Goal: Information Seeking & Learning: Understand process/instructions

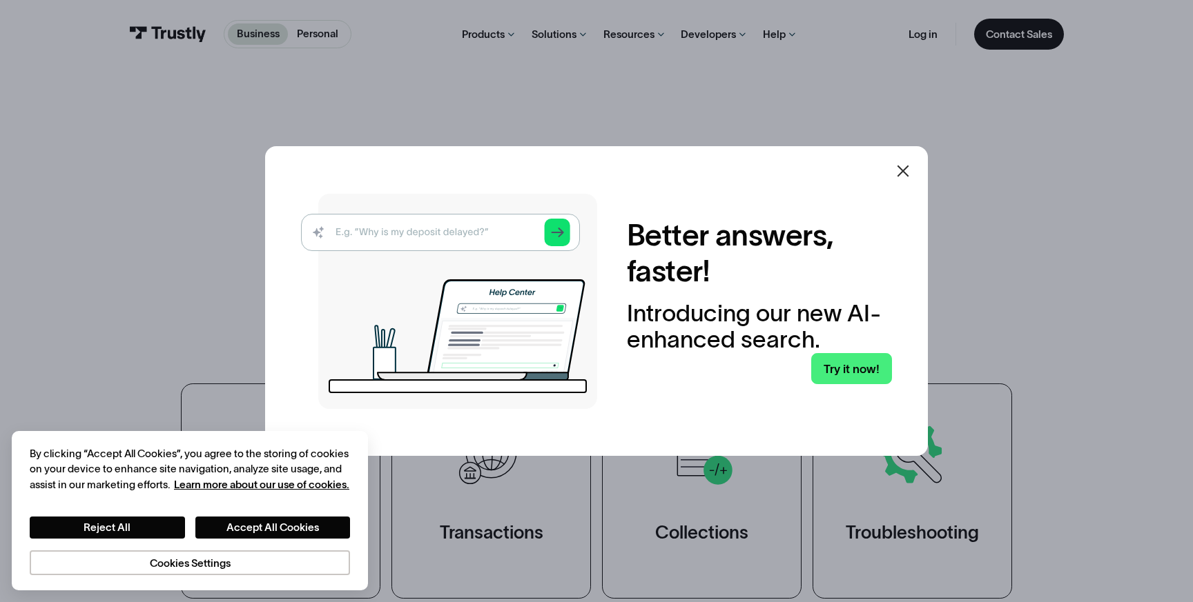
click at [900, 167] on icon at bounding box center [902, 171] width 17 height 17
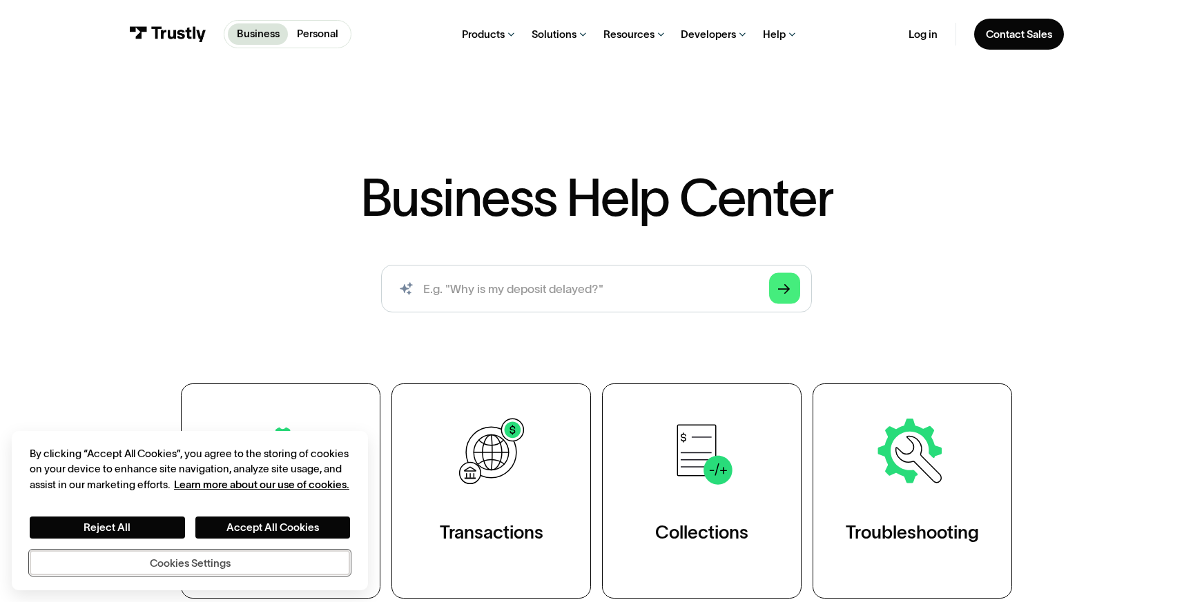
click at [285, 565] on button "Cookies Settings" at bounding box center [190, 563] width 320 height 25
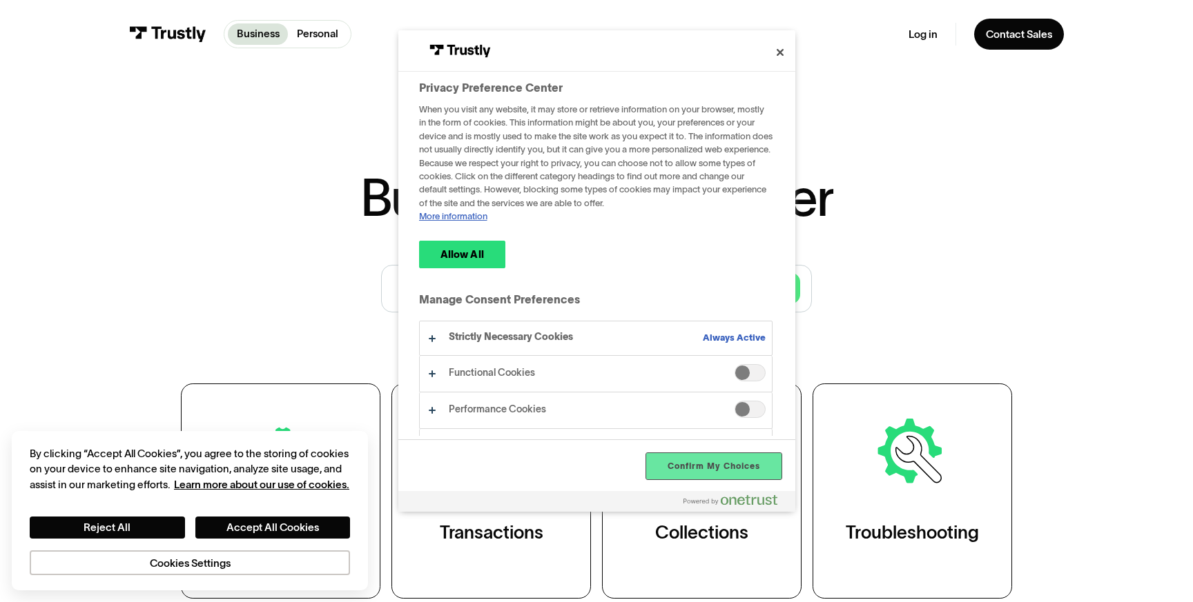
click at [696, 465] on button "Confirm My Choices" at bounding box center [713, 466] width 135 height 26
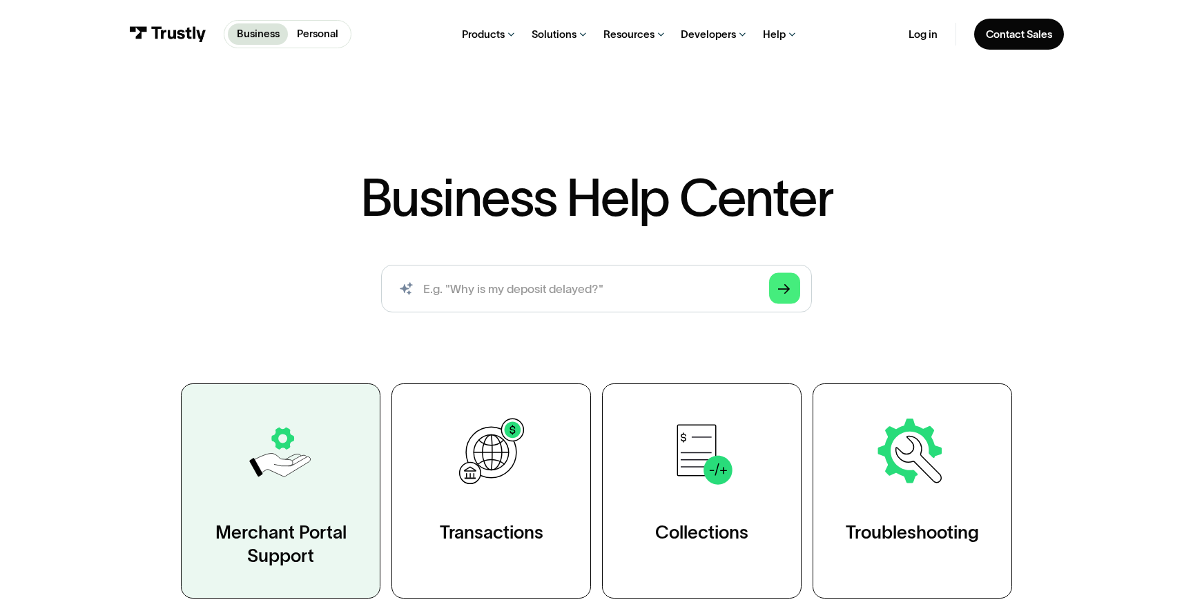
click at [301, 504] on link "Merchant Portal Support" at bounding box center [280, 491] width 199 height 215
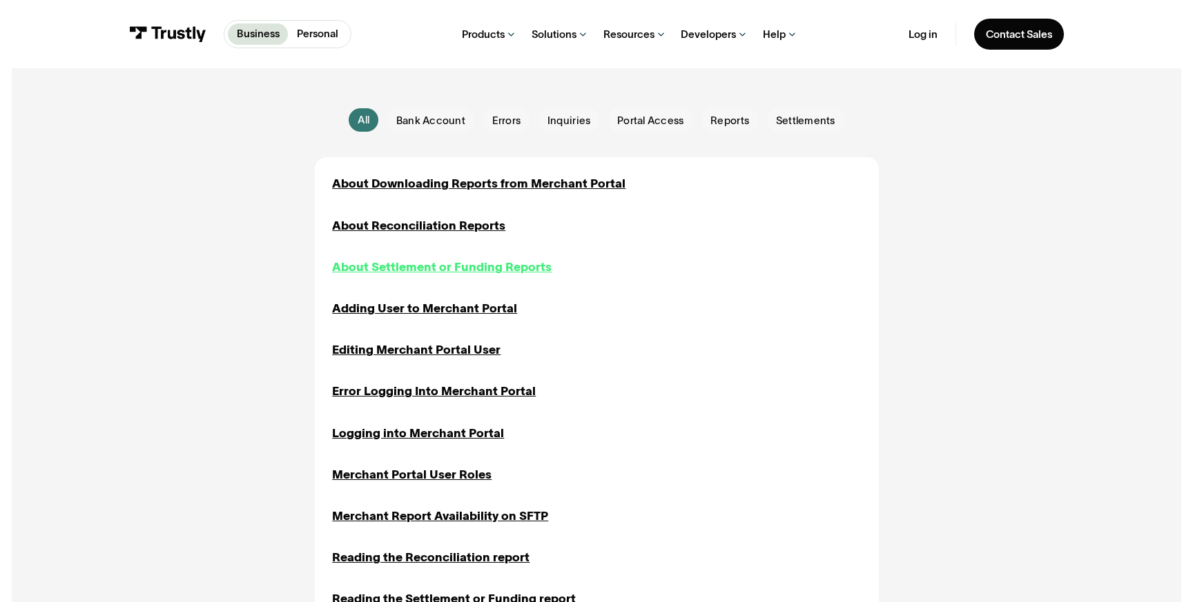
scroll to position [337, 0]
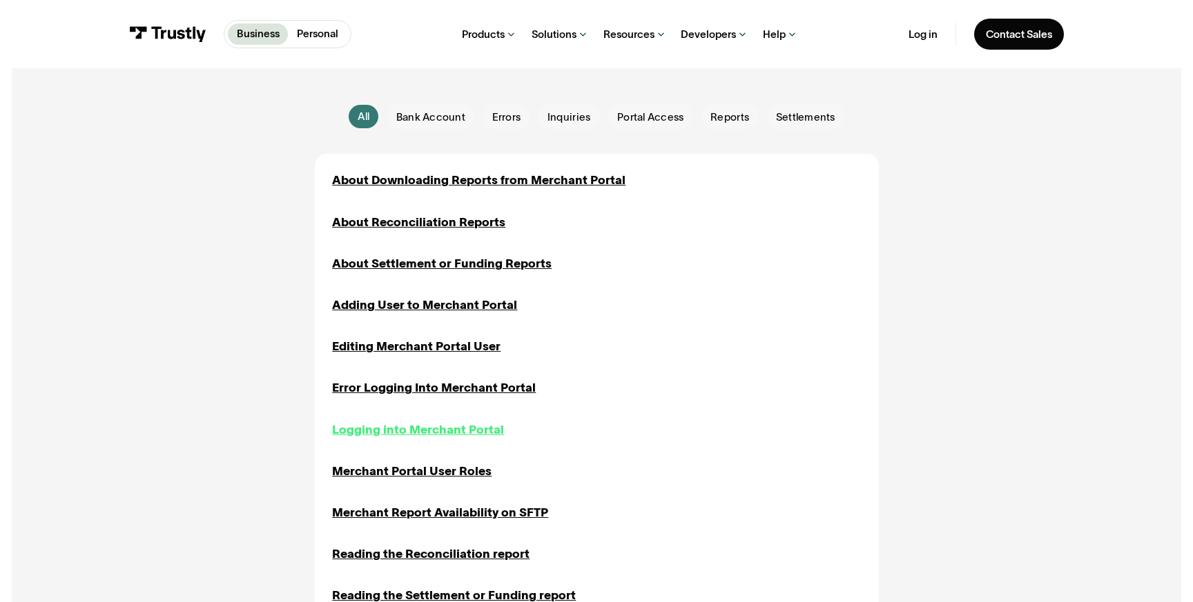
click at [422, 427] on div "Logging into Merchant Portal" at bounding box center [418, 430] width 172 height 18
